Goal: Task Accomplishment & Management: Manage account settings

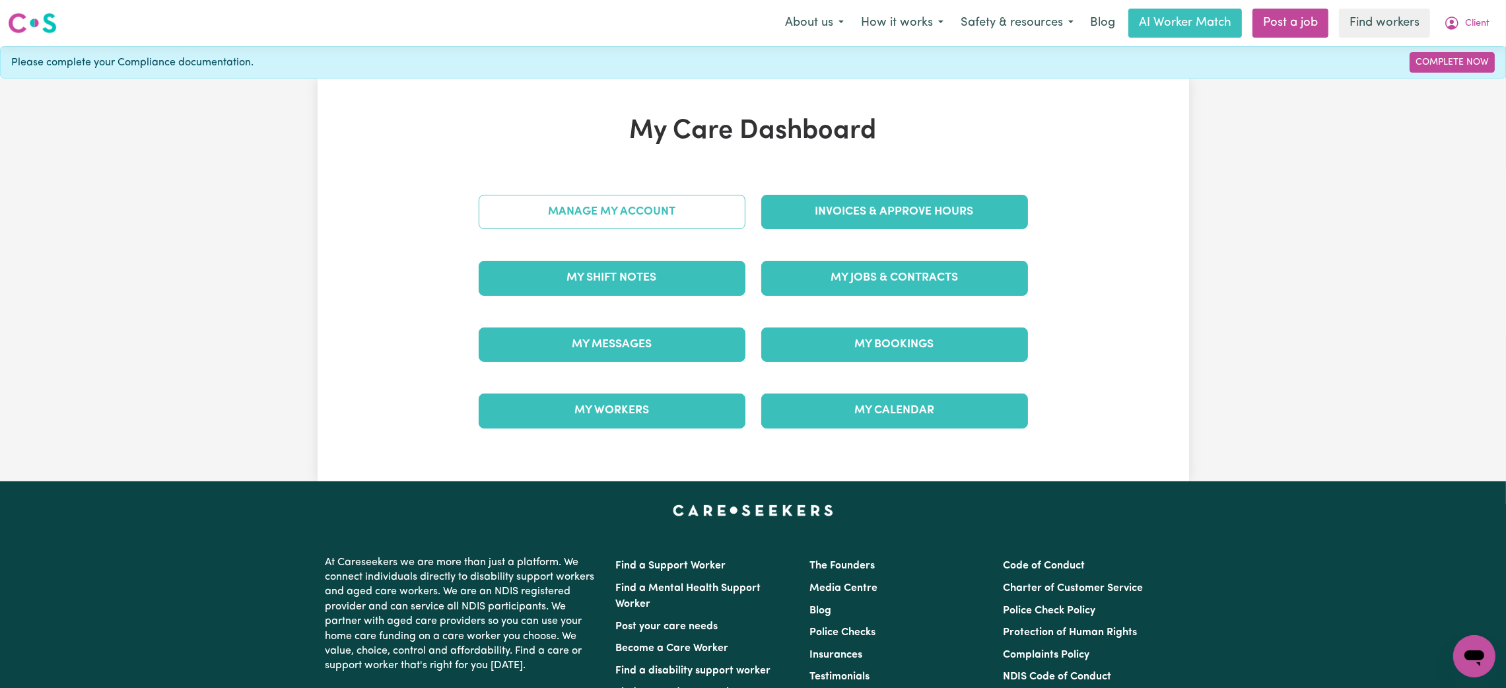
click at [635, 205] on link "Manage My Account" at bounding box center [612, 212] width 267 height 34
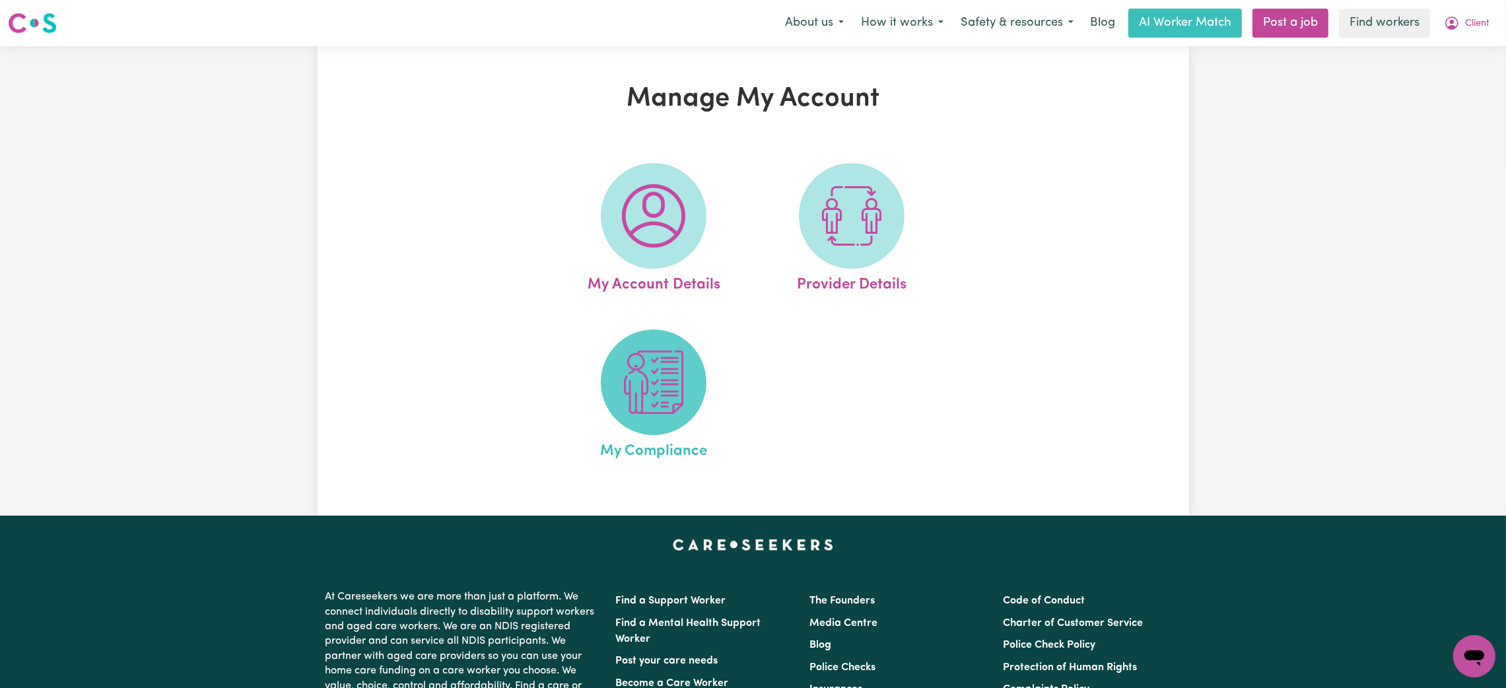
click at [644, 372] on img at bounding box center [653, 382] width 63 height 63
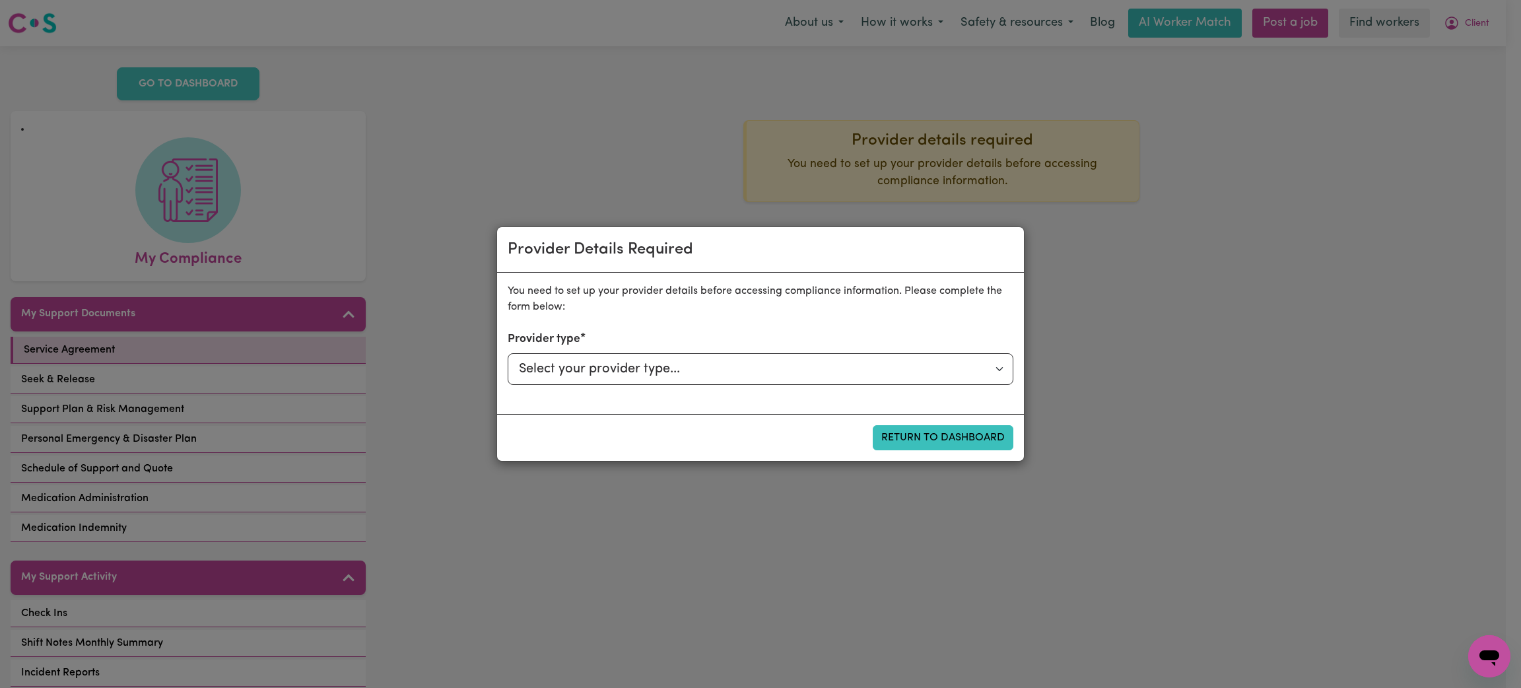
click at [1039, 230] on div "Provider Details Required You need to set up your provider details before acces…" at bounding box center [760, 344] width 1521 height 688
click at [947, 435] on button "Return to Dashboard" at bounding box center [943, 437] width 141 height 25
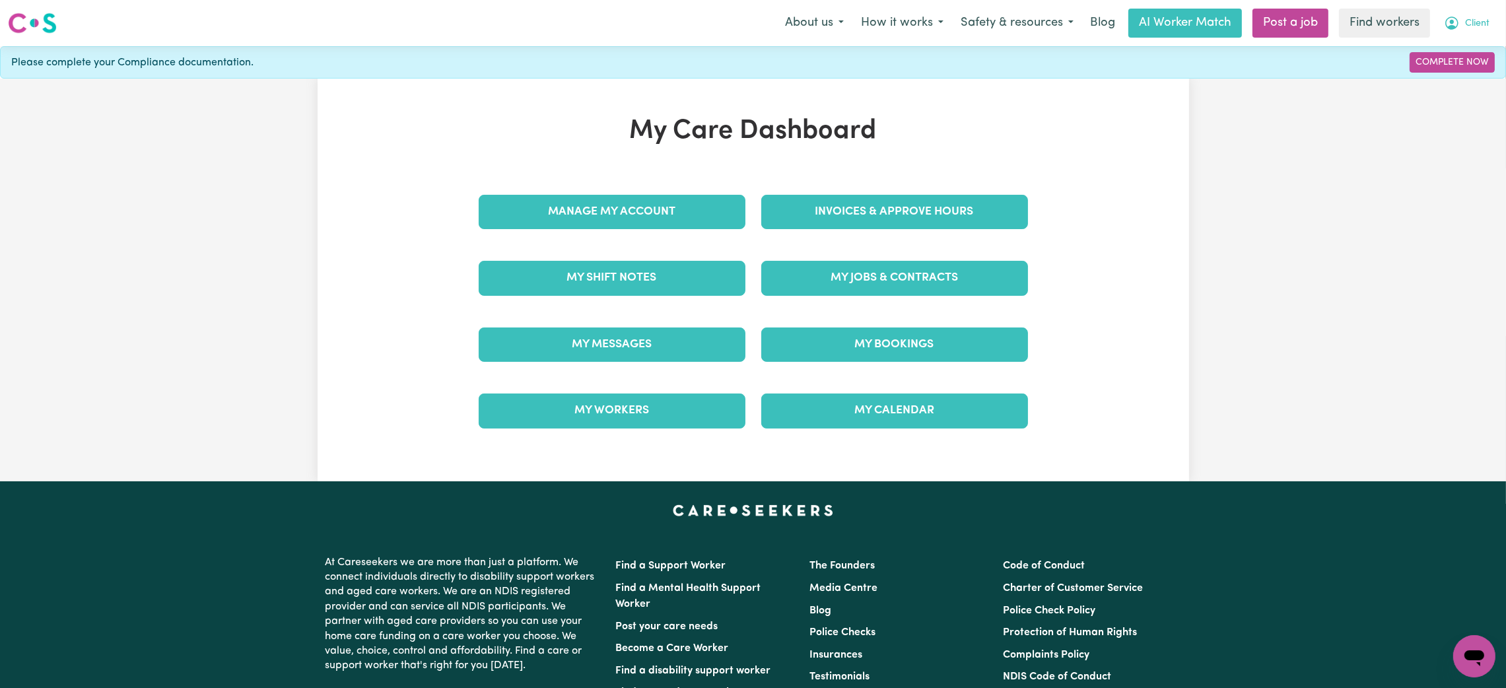
click at [1474, 20] on span "Client" at bounding box center [1477, 24] width 24 height 15
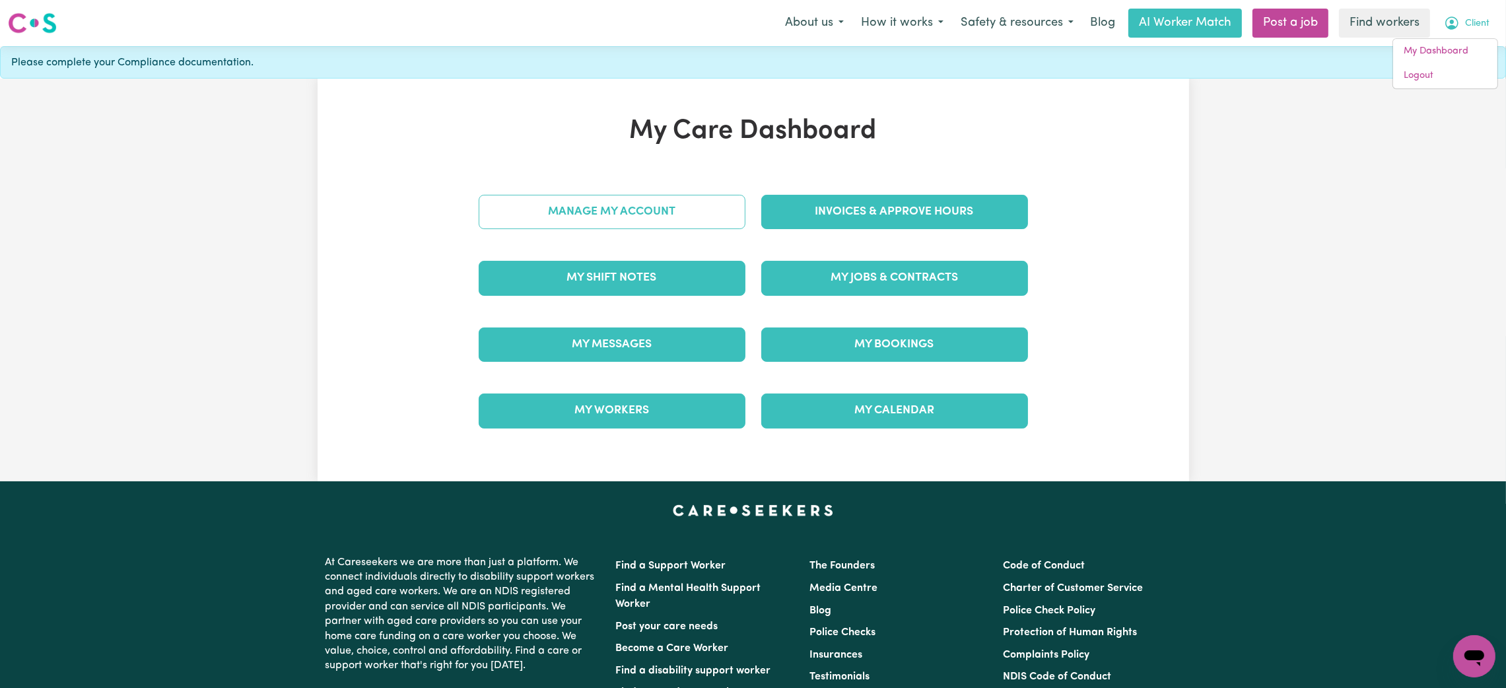
click at [702, 228] on link "Manage My Account" at bounding box center [612, 212] width 267 height 34
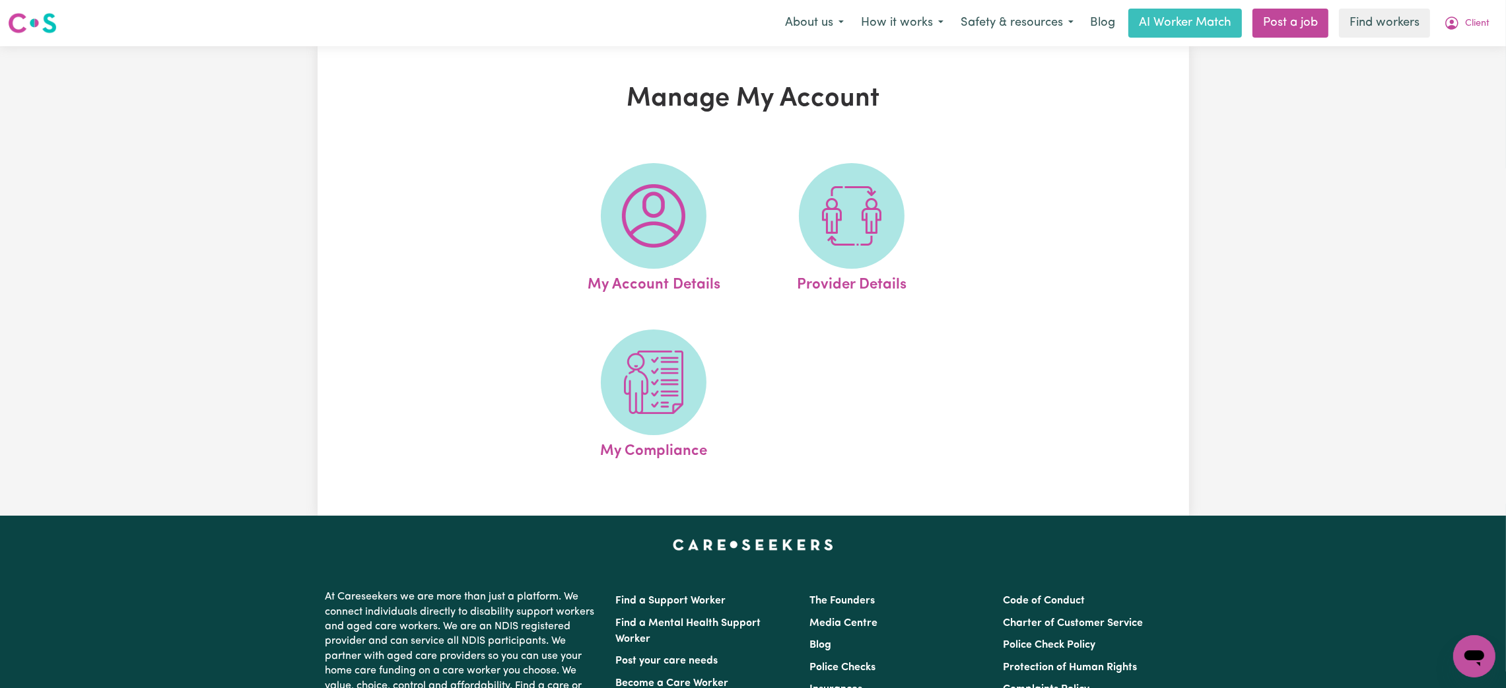
click at [702, 228] on span at bounding box center [654, 216] width 106 height 106
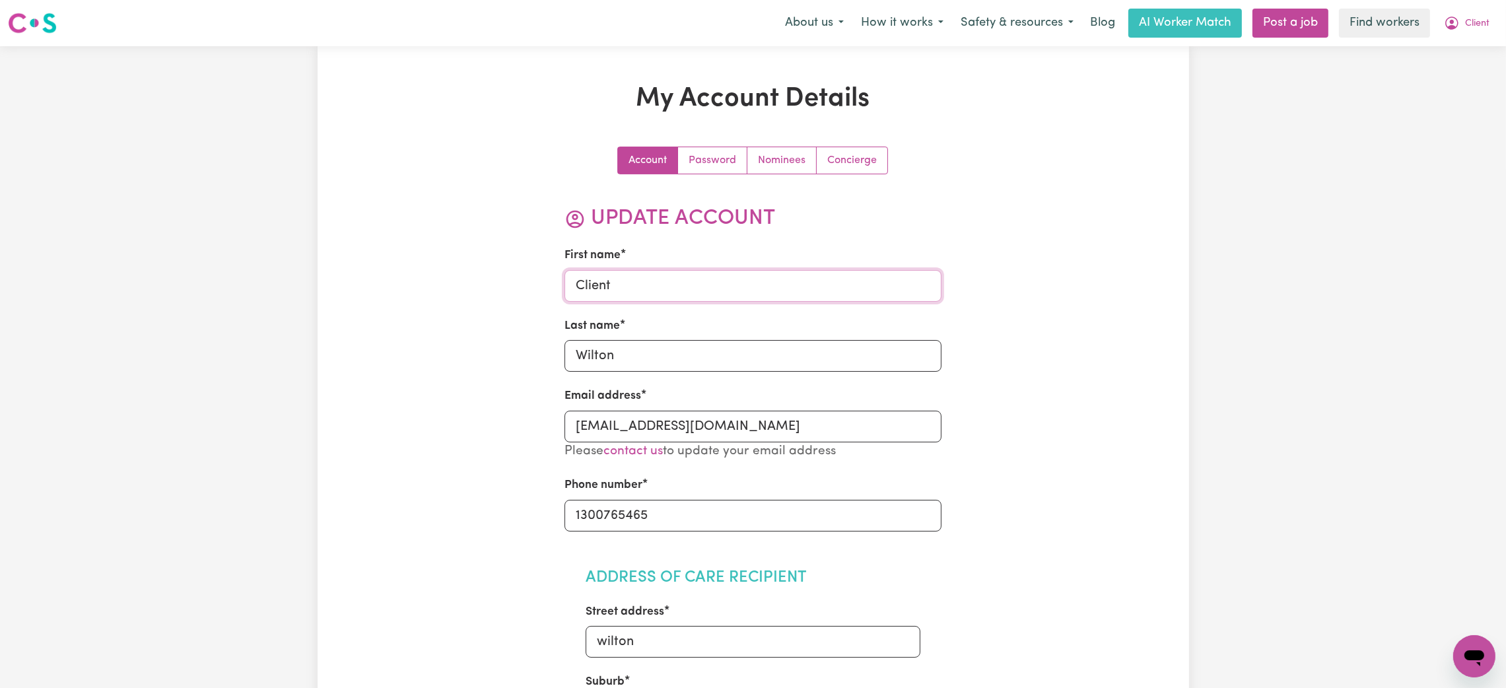
click at [592, 296] on input "Client" at bounding box center [753, 286] width 377 height 32
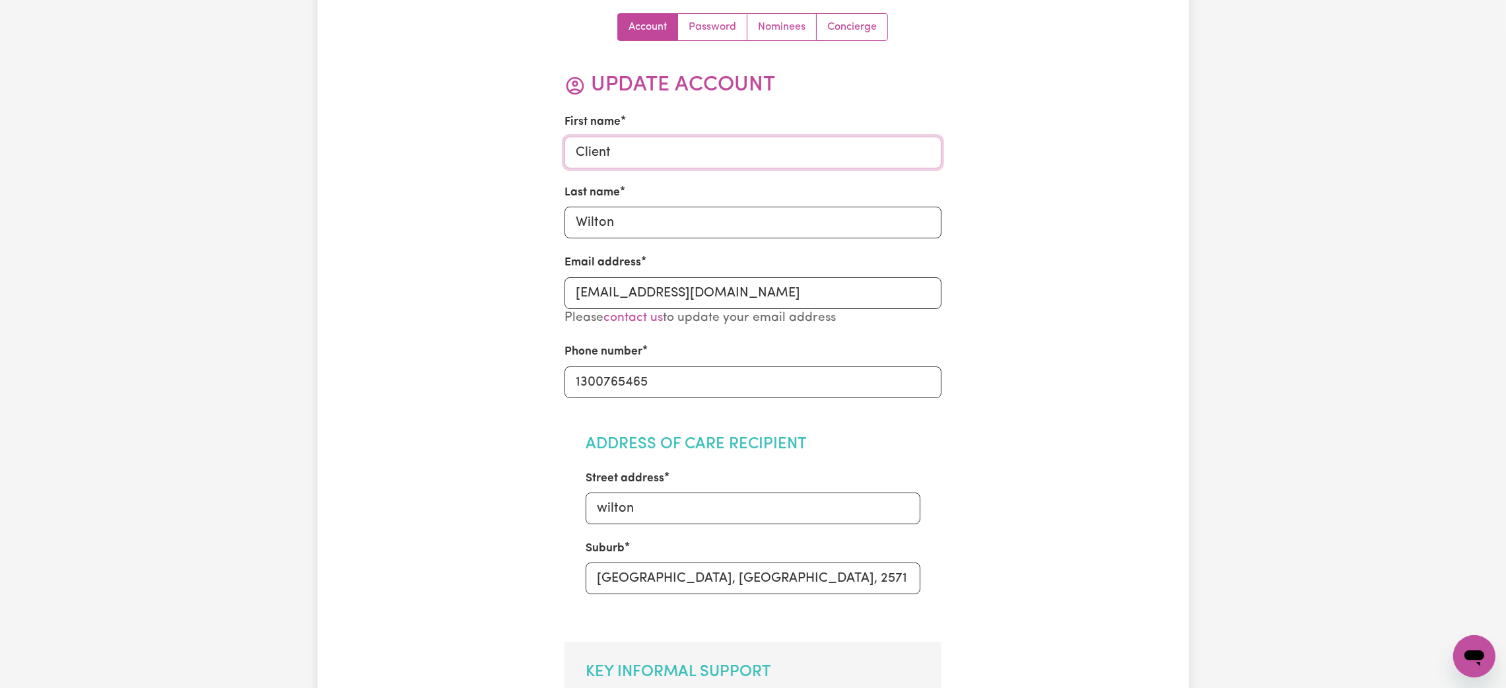
scroll to position [99, 0]
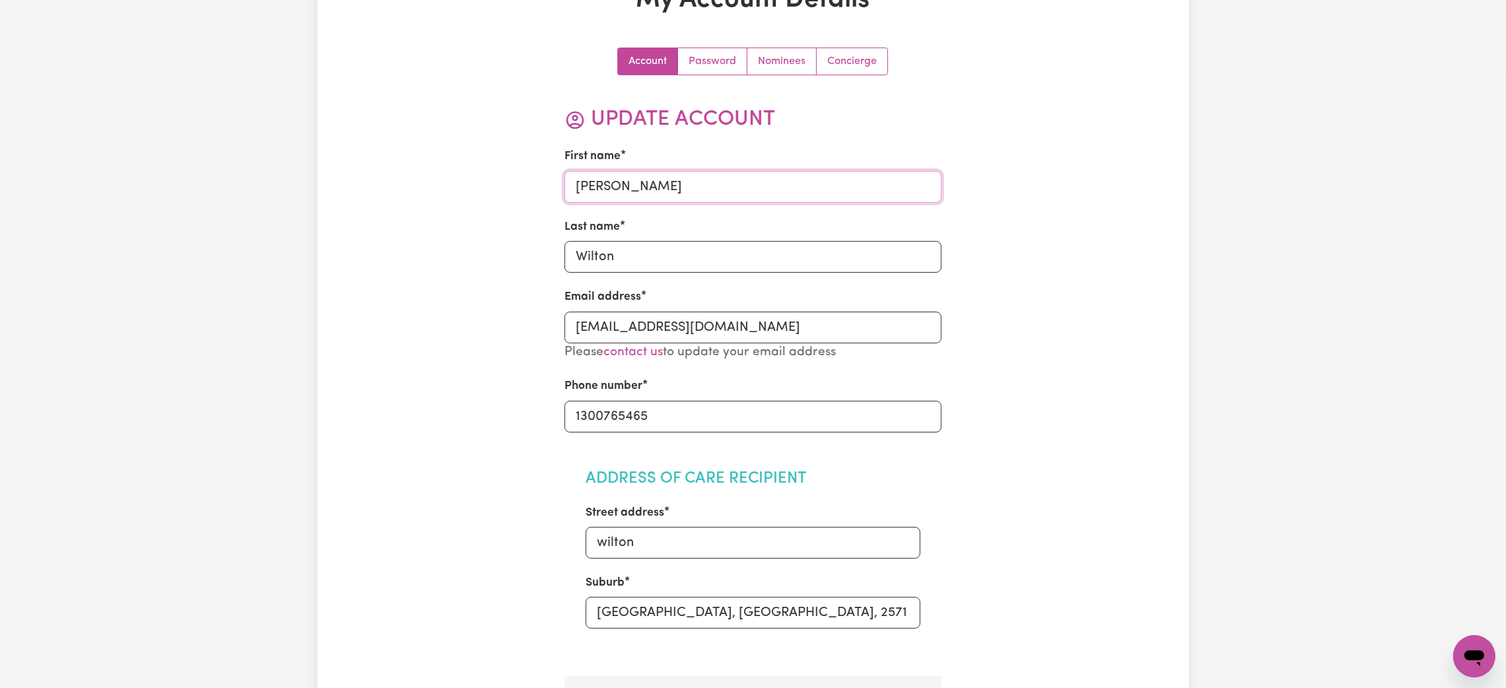
type input "[PERSON_NAME]"
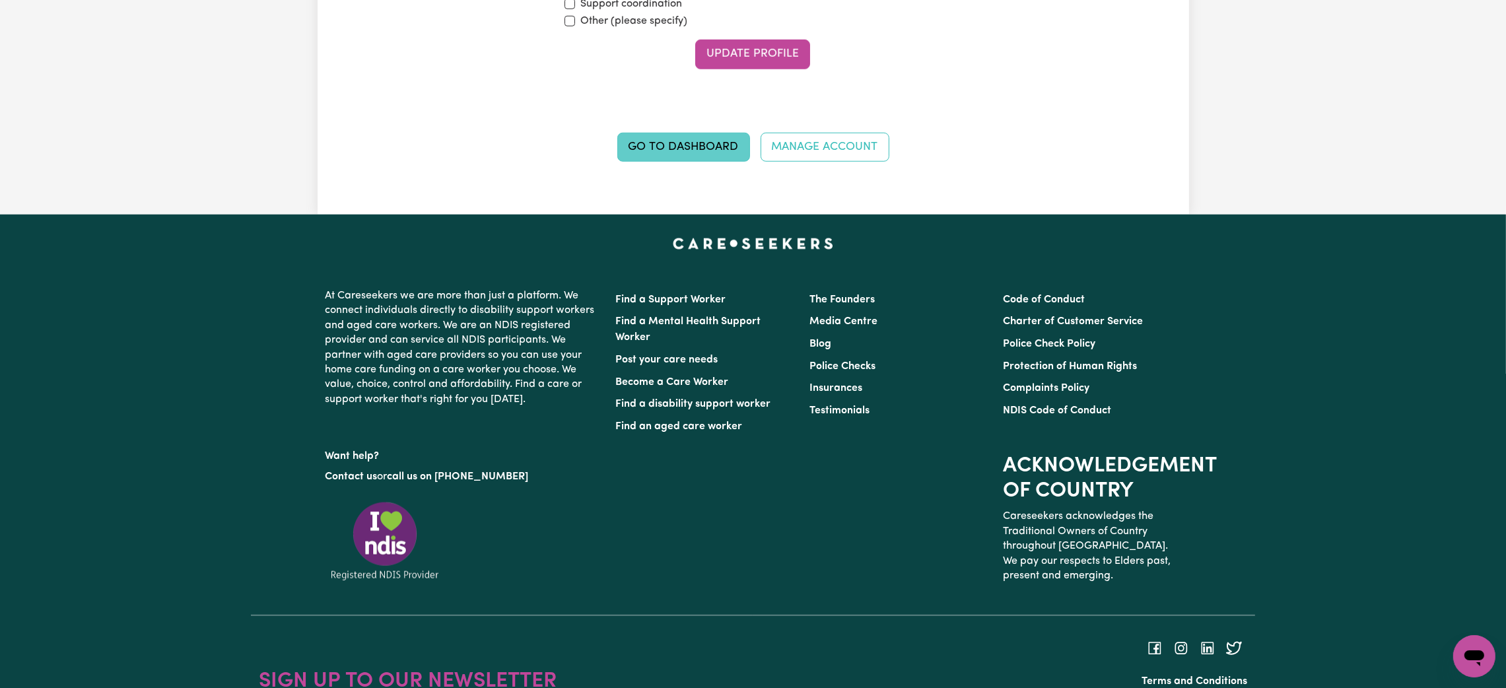
scroll to position [1782, 0]
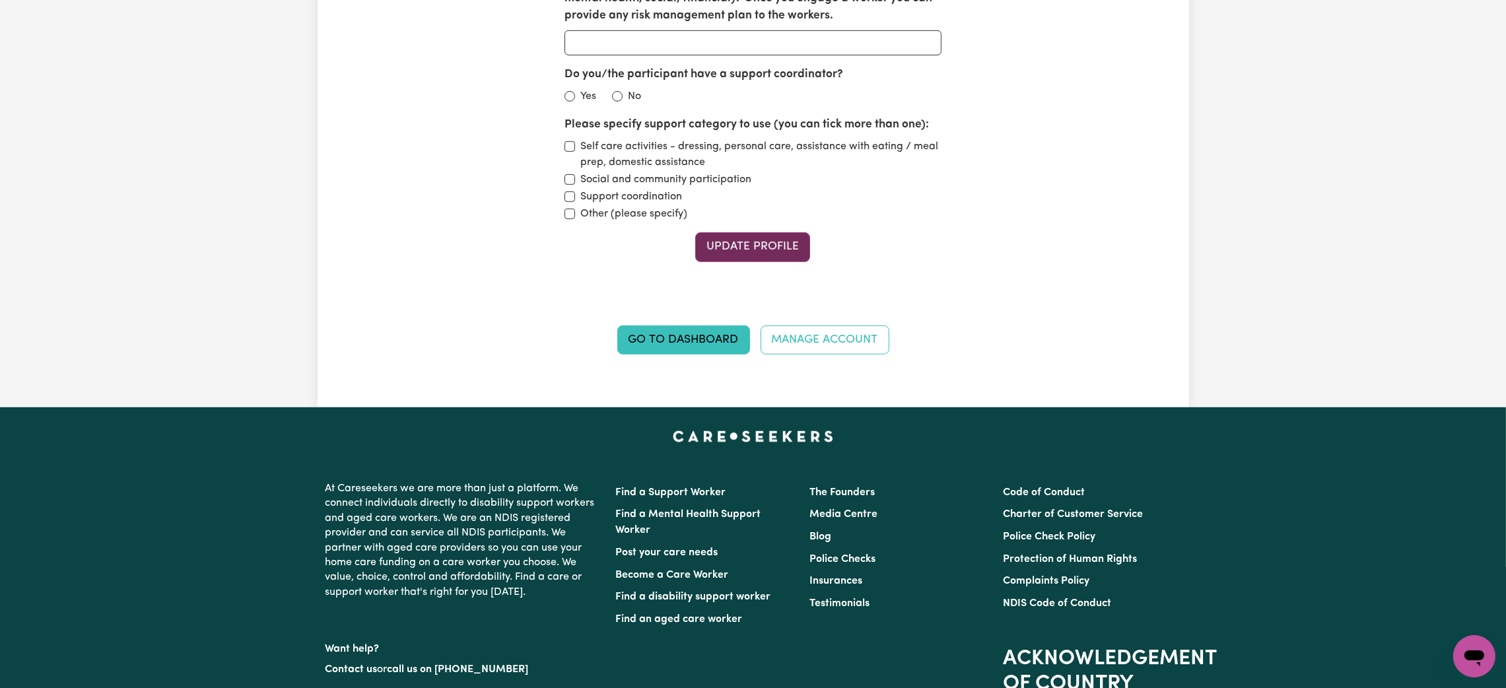
click at [736, 243] on button "Update Profile" at bounding box center [752, 246] width 115 height 29
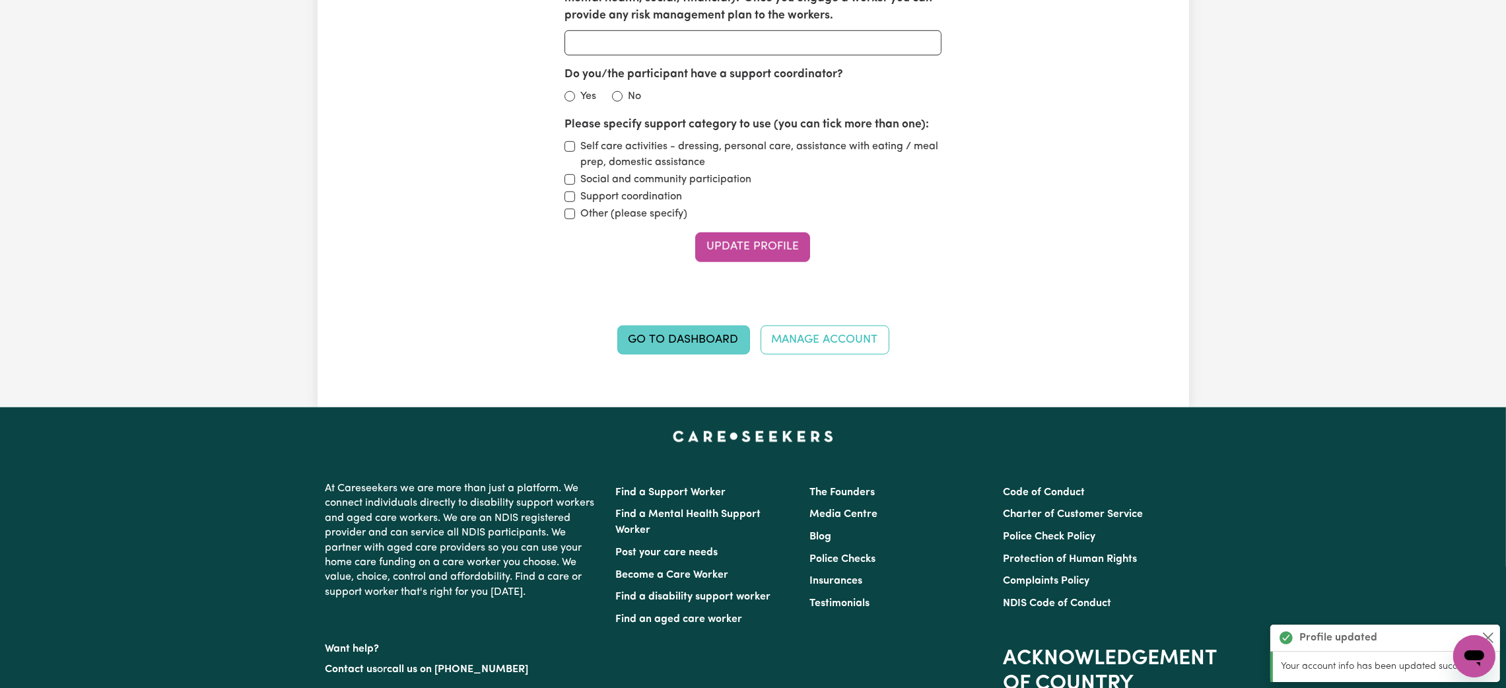
click at [708, 333] on link "Go to Dashboard" at bounding box center [683, 340] width 133 height 29
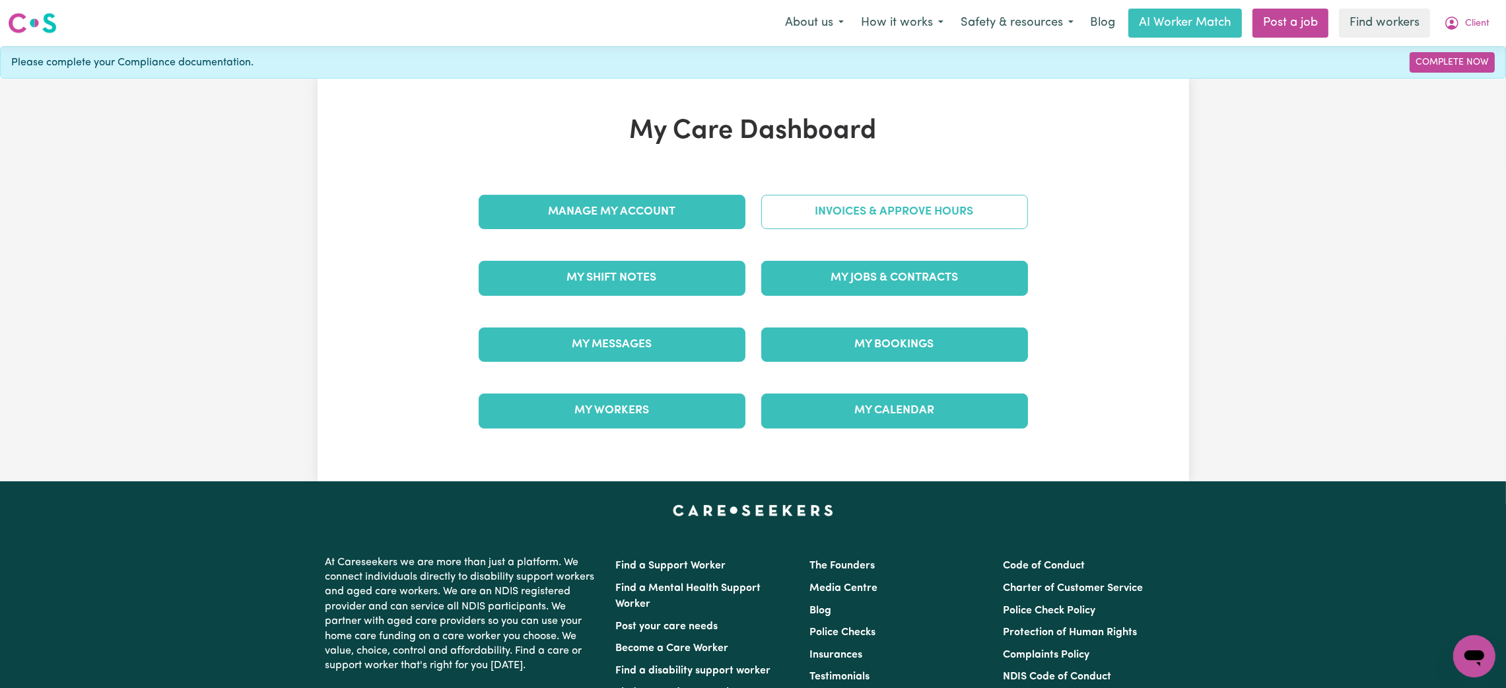
click at [775, 217] on link "Invoices & Approve Hours" at bounding box center [894, 212] width 267 height 34
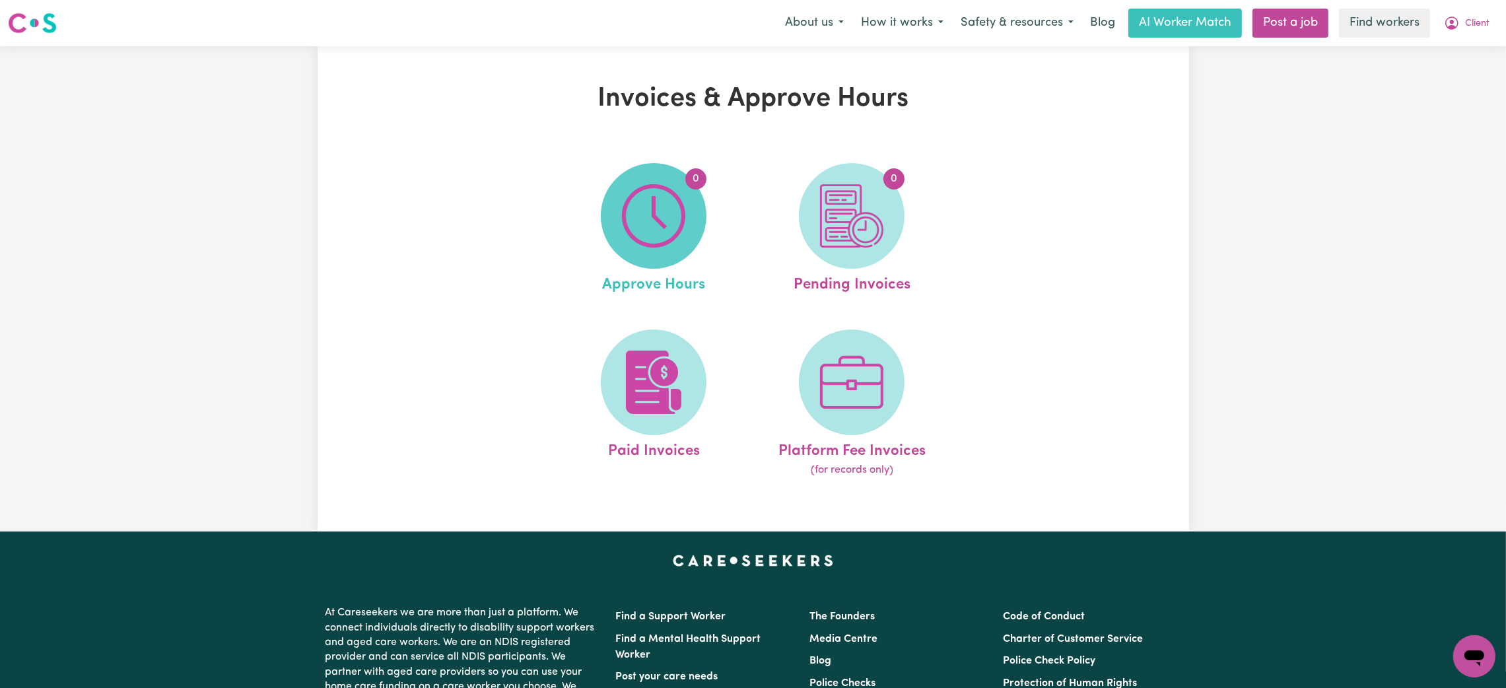
click at [674, 209] on img at bounding box center [653, 215] width 63 height 63
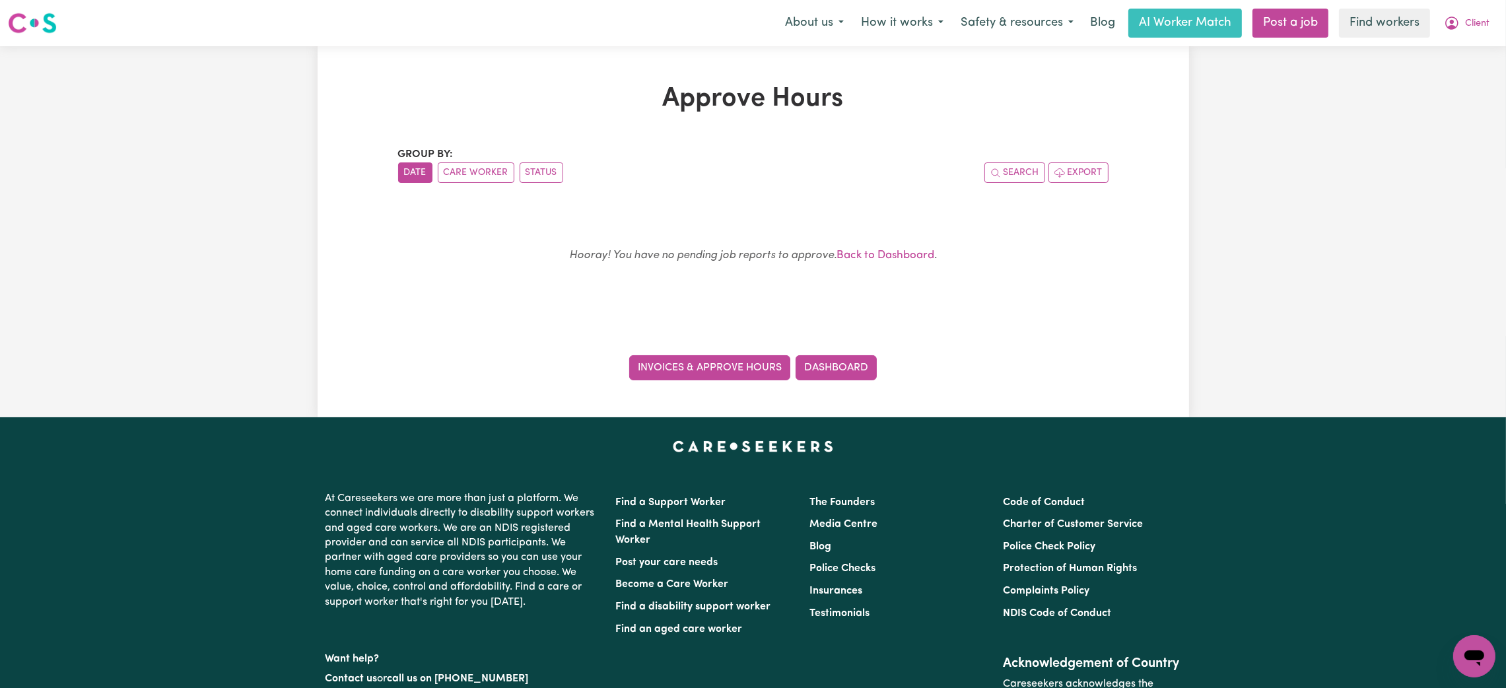
click at [708, 376] on link "Invoices & Approve Hours" at bounding box center [709, 367] width 161 height 25
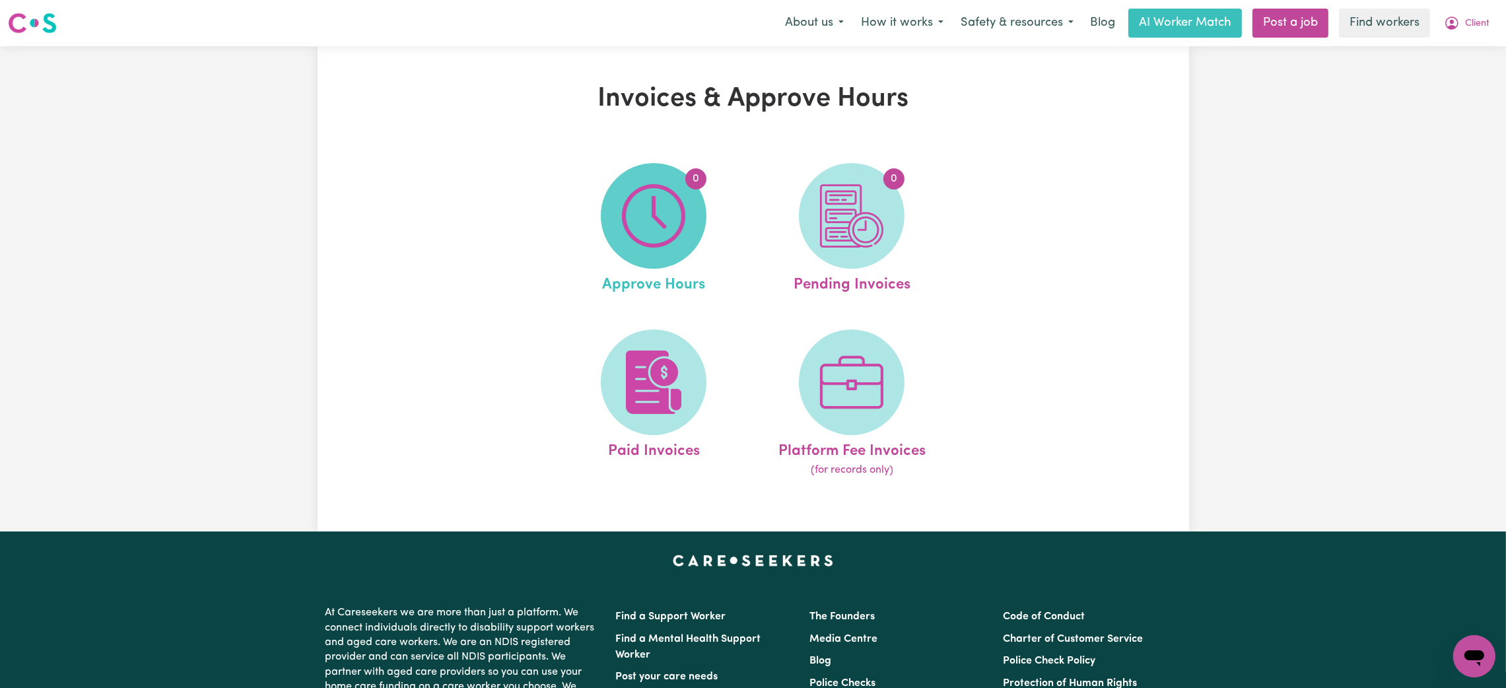
click at [629, 228] on img at bounding box center [653, 215] width 63 height 63
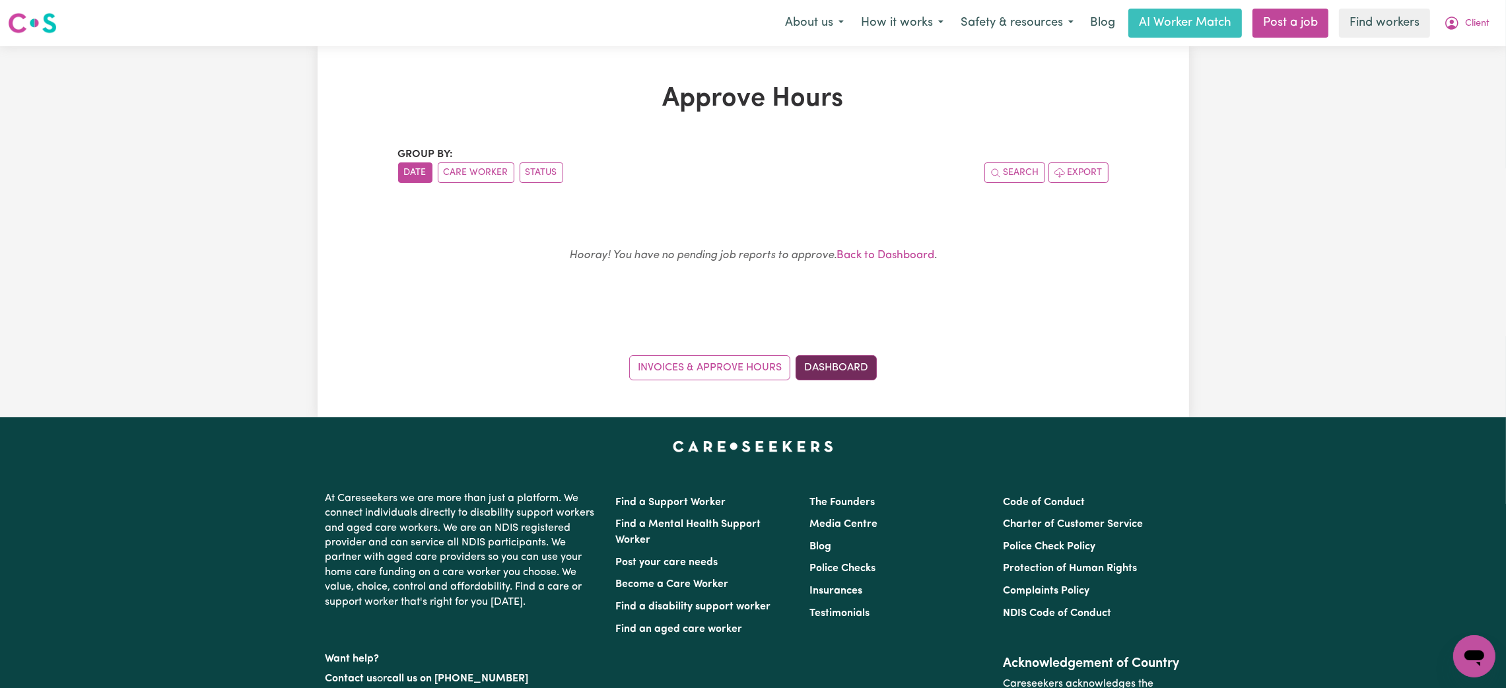
click at [813, 374] on link "Dashboard" at bounding box center [836, 367] width 81 height 25
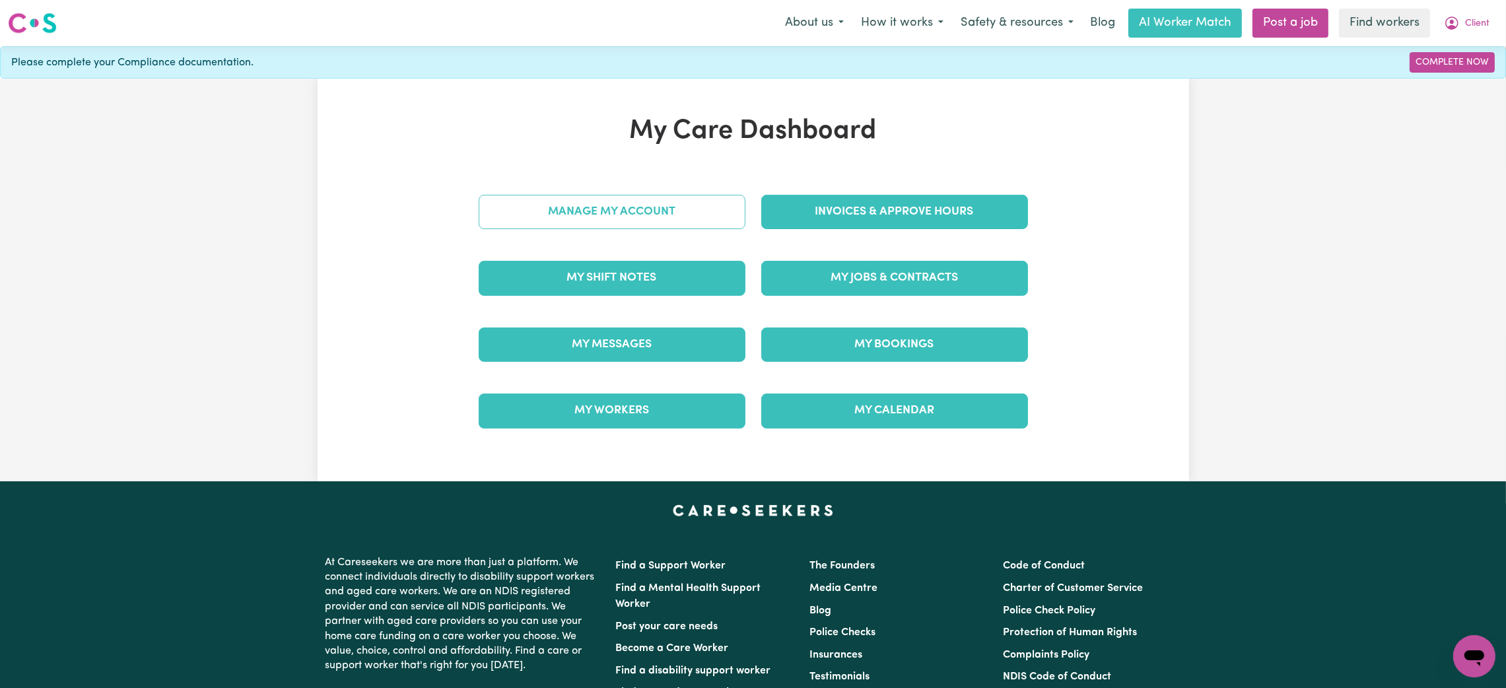
click at [648, 216] on link "Manage My Account" at bounding box center [612, 212] width 267 height 34
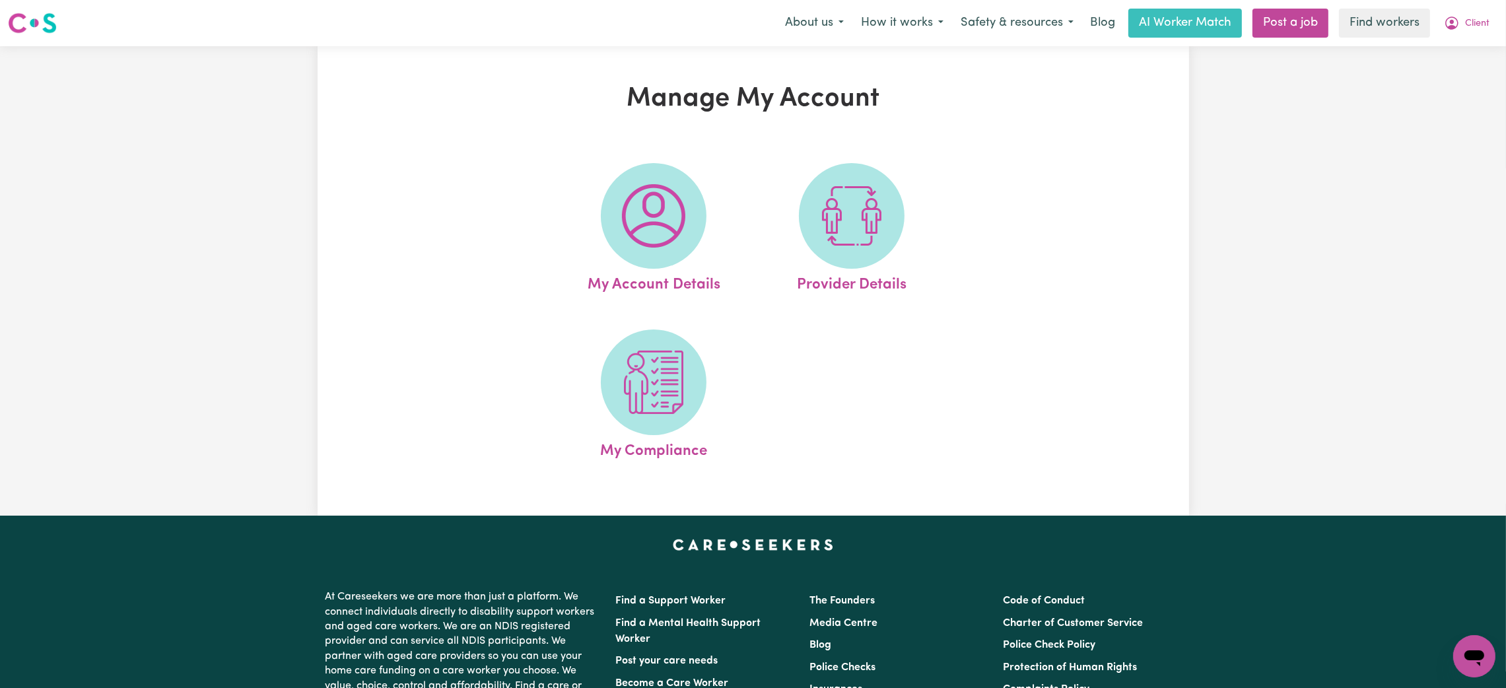
click at [648, 216] on img at bounding box center [653, 215] width 63 height 63
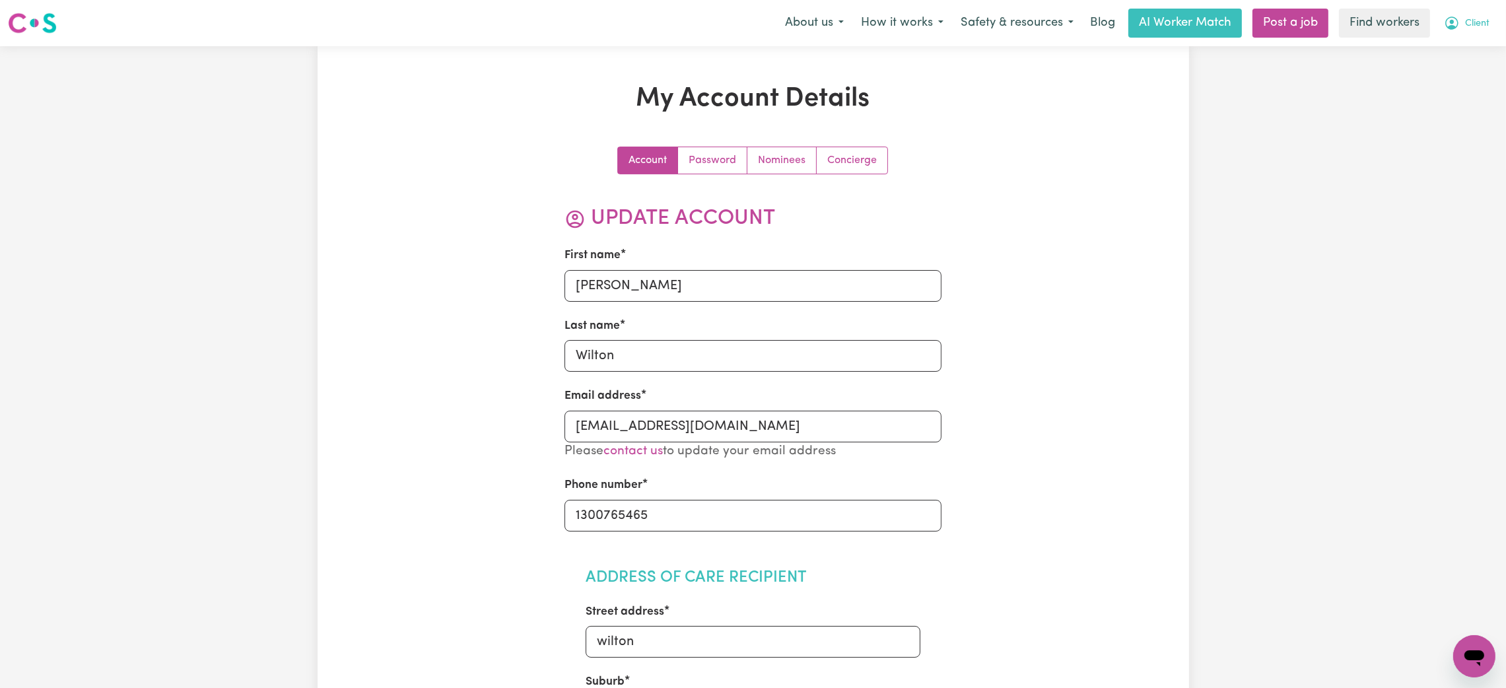
click at [1486, 24] on span "Client" at bounding box center [1477, 24] width 24 height 15
click at [1447, 69] on link "Logout" at bounding box center [1445, 75] width 104 height 25
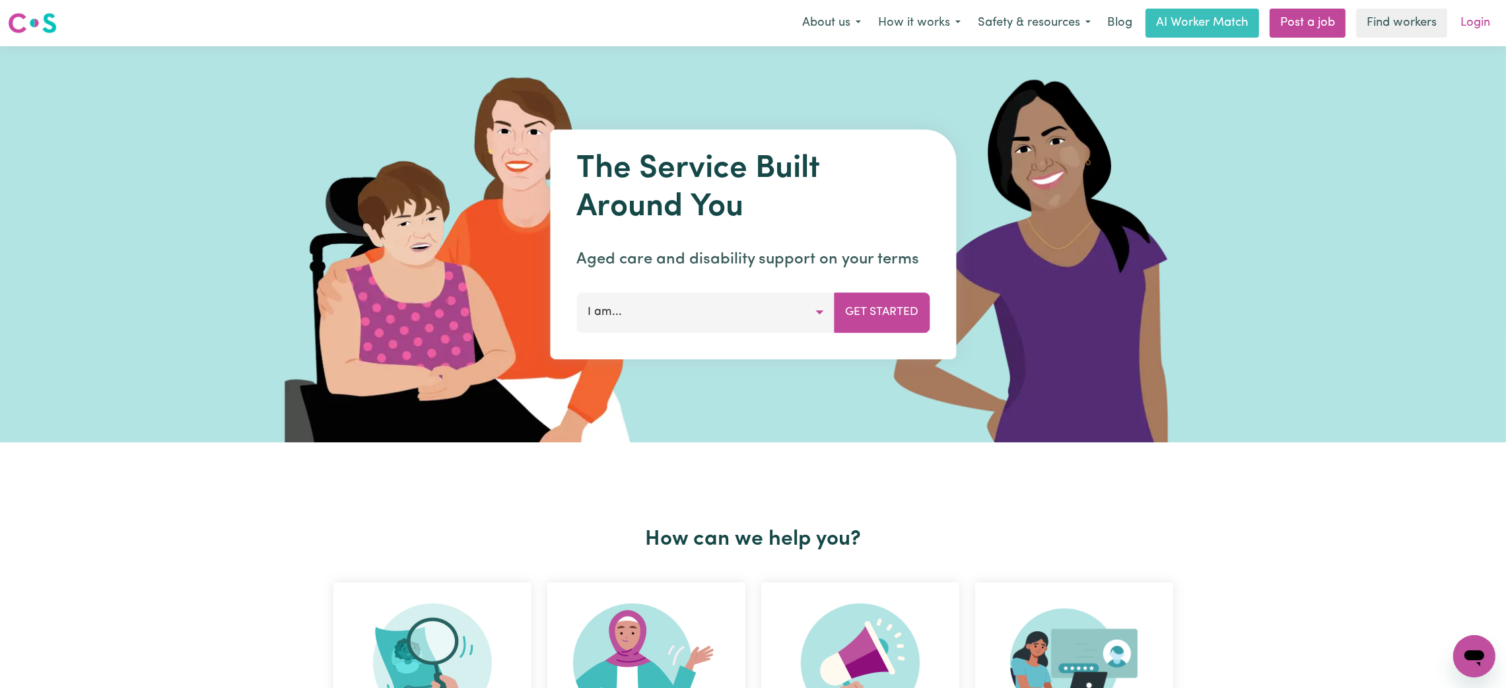
click at [1471, 26] on link "Login" at bounding box center [1476, 23] width 46 height 29
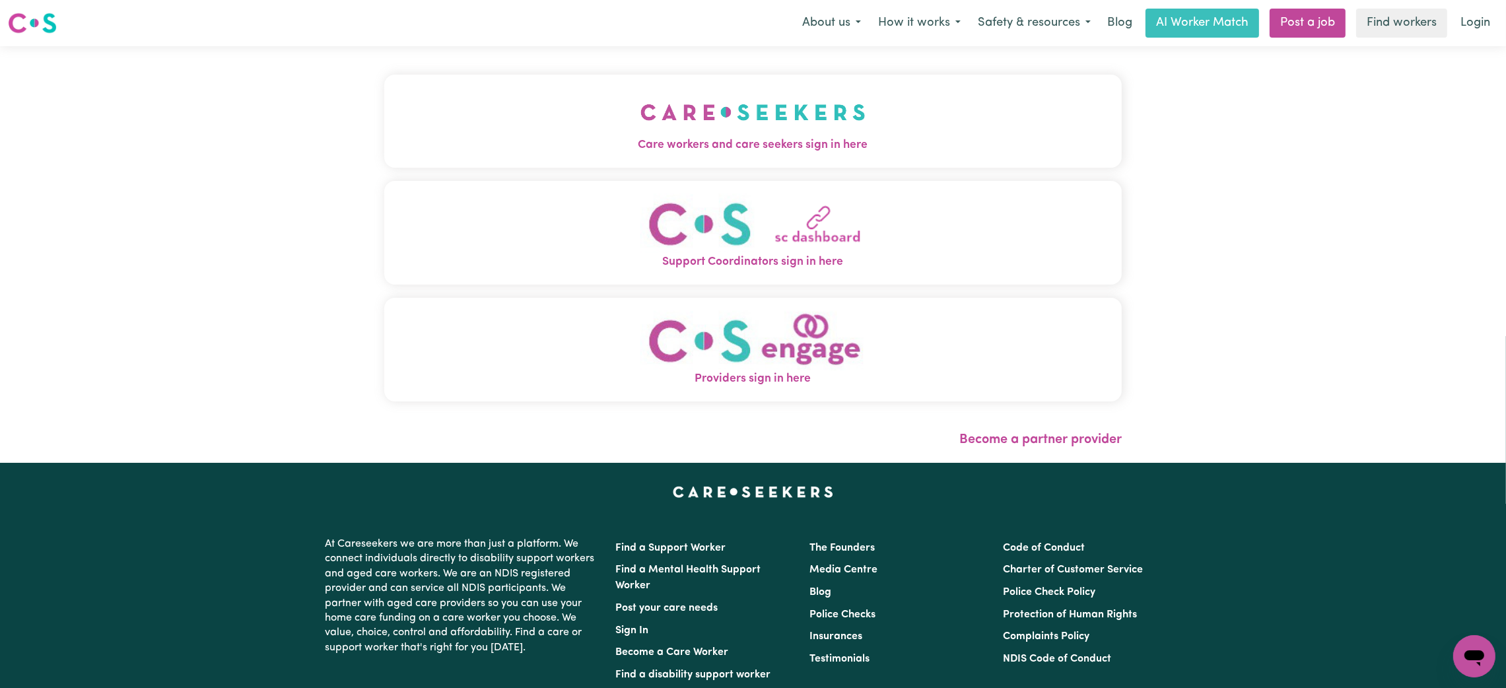
click at [554, 139] on span "Care workers and care seekers sign in here" at bounding box center [753, 145] width 738 height 17
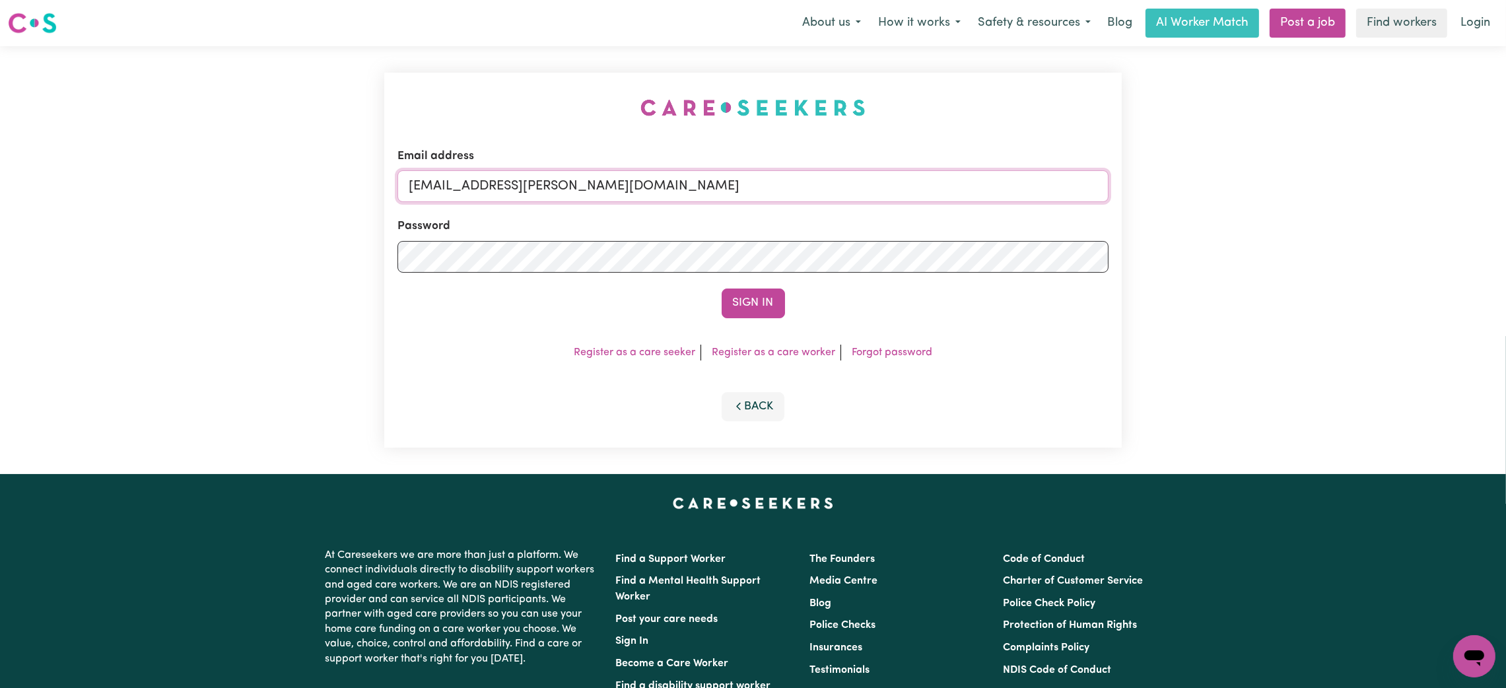
click at [476, 198] on input "[EMAIL_ADDRESS][PERSON_NAME][DOMAIN_NAME]" at bounding box center [752, 186] width 711 height 32
click at [492, 193] on input "[EMAIL_ADDRESS][PERSON_NAME][DOMAIN_NAME]" at bounding box center [752, 186] width 711 height 32
drag, startPoint x: 480, startPoint y: 188, endPoint x: 707, endPoint y: 201, distance: 227.6
click at [707, 201] on input "[EMAIL_ADDRESS][PERSON_NAME][DOMAIN_NAME]" at bounding box center [752, 186] width 711 height 32
paste input "bec@mysummer"
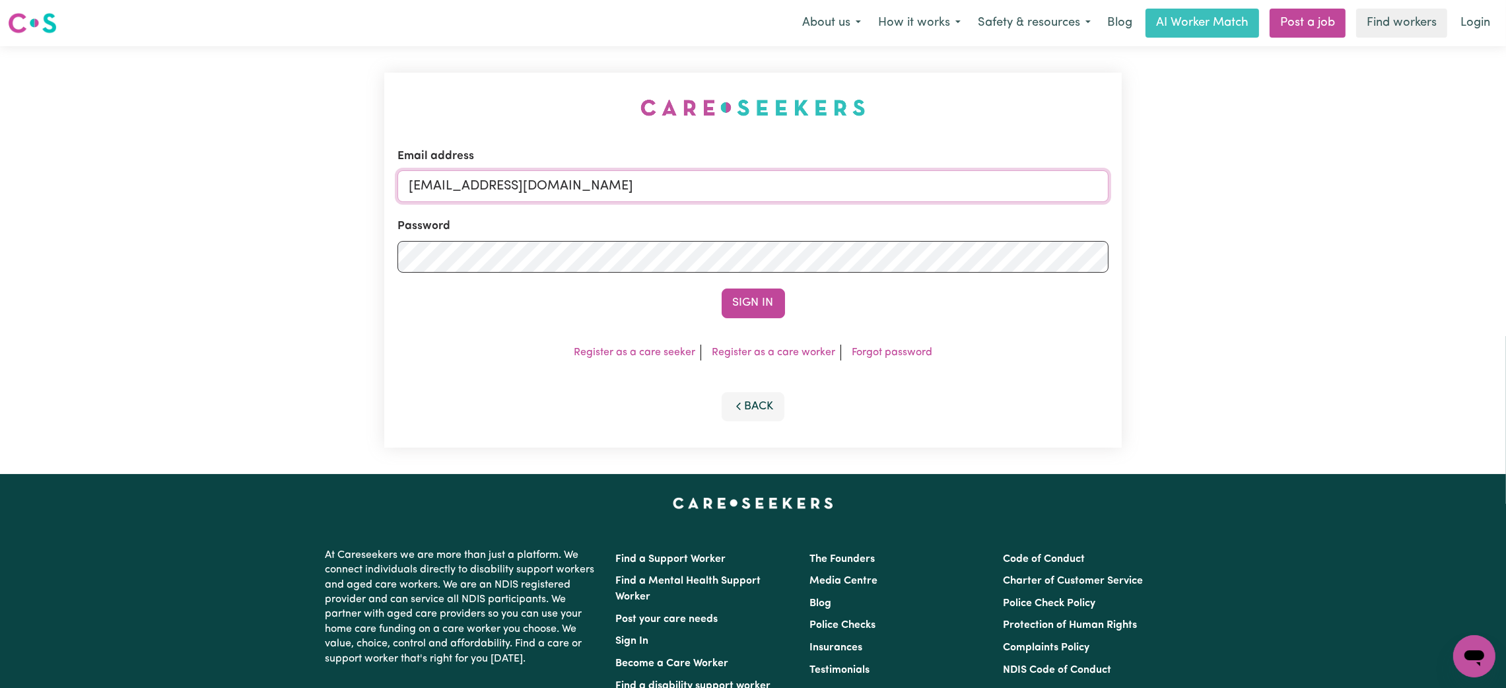
type input "[EMAIL_ADDRESS][DOMAIN_NAME]"
click at [846, 305] on div "Sign In" at bounding box center [752, 303] width 711 height 29
click at [736, 299] on button "Sign In" at bounding box center [753, 303] width 63 height 29
